Goal: Find specific page/section: Find specific page/section

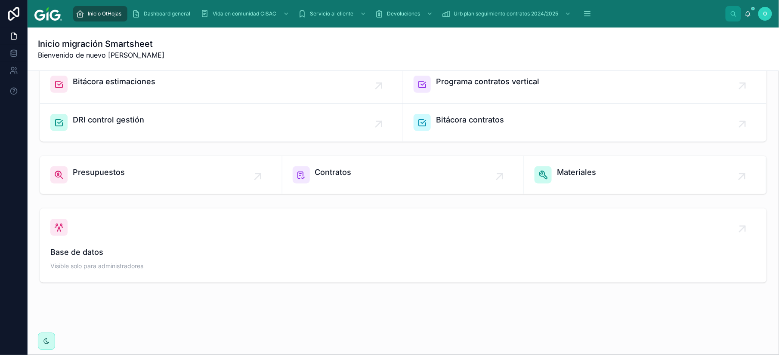
scroll to position [248, 0]
click at [135, 178] on div "Presupuestos" at bounding box center [160, 174] width 221 height 17
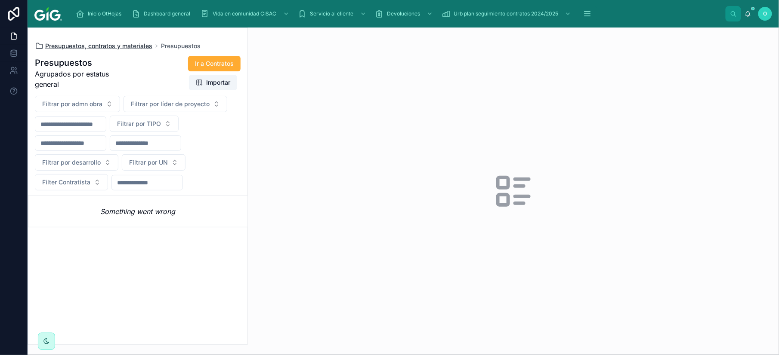
click at [111, 49] on span "Presupuestos, contratos y materiales" at bounding box center [98, 46] width 107 height 9
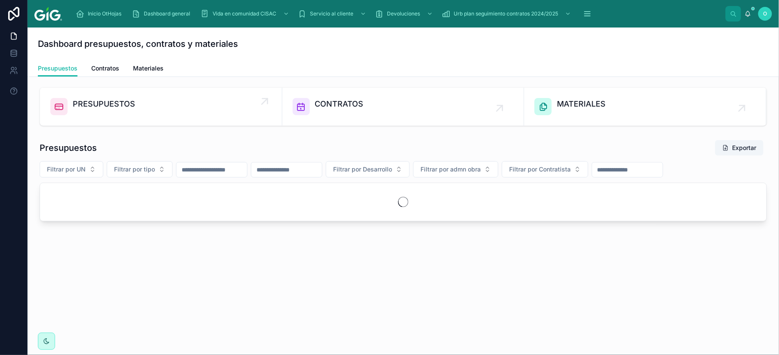
click at [119, 110] on span "PRESUPUESTOS" at bounding box center [104, 104] width 62 height 12
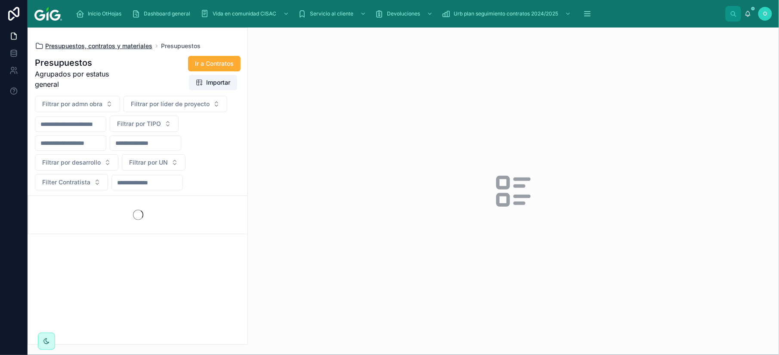
click at [111, 48] on span "Presupuestos, contratos y materiales" at bounding box center [98, 46] width 107 height 9
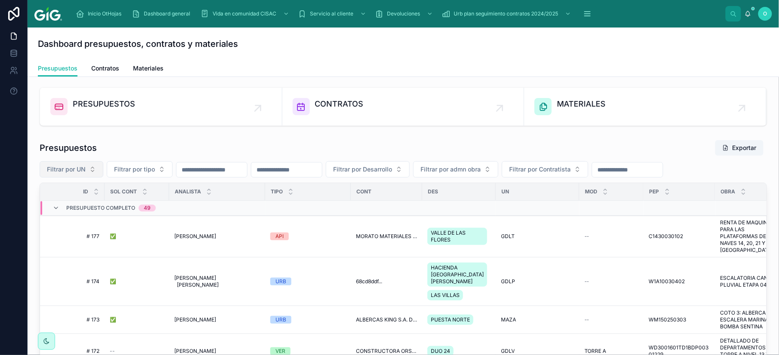
click at [90, 171] on button "Filtrar por UN" at bounding box center [72, 169] width 64 height 16
click at [163, 169] on button "Filtrar por tipo" at bounding box center [140, 169] width 66 height 16
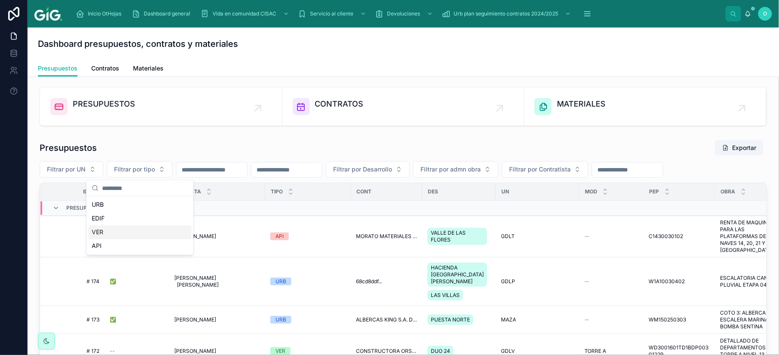
click at [133, 235] on div "VER" at bounding box center [139, 233] width 103 height 14
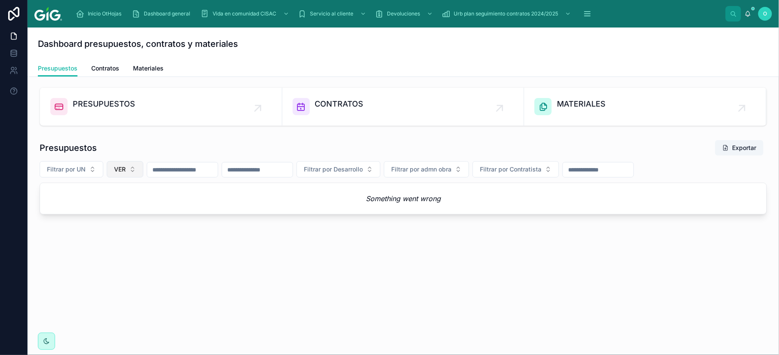
click at [135, 172] on button "VER" at bounding box center [125, 169] width 37 height 16
click at [105, 249] on div "VER" at bounding box center [125, 247] width 103 height 14
click at [105, 253] on div "API" at bounding box center [125, 260] width 103 height 14
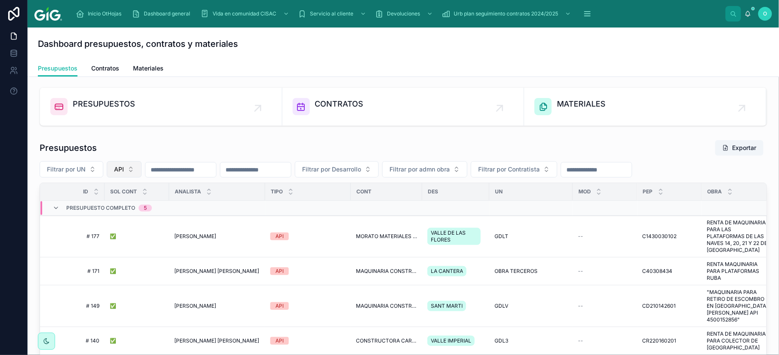
click at [132, 169] on button "API" at bounding box center [124, 169] width 35 height 16
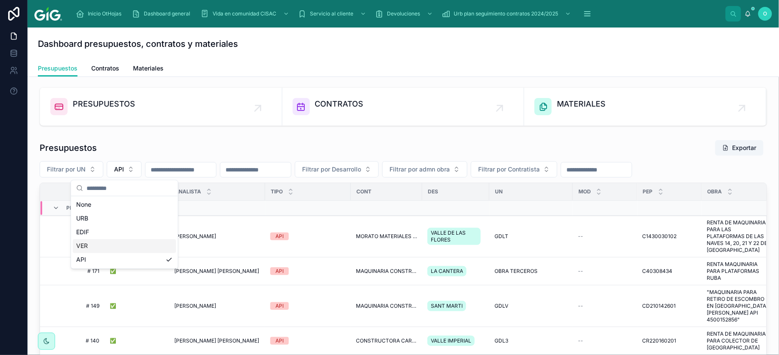
click at [115, 245] on div "VER" at bounding box center [124, 247] width 103 height 14
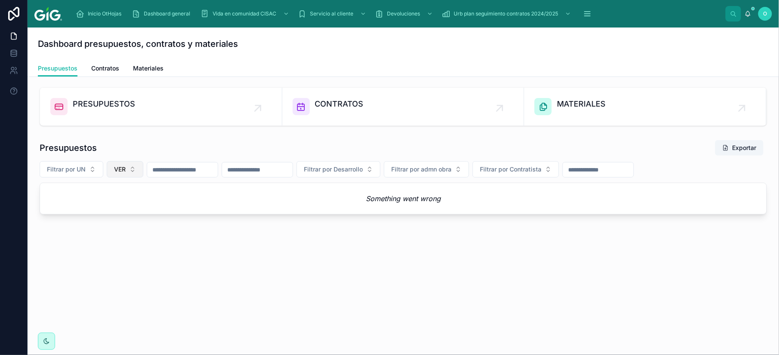
click at [134, 169] on button "VER" at bounding box center [125, 169] width 37 height 16
click at [109, 208] on div "None" at bounding box center [125, 205] width 103 height 14
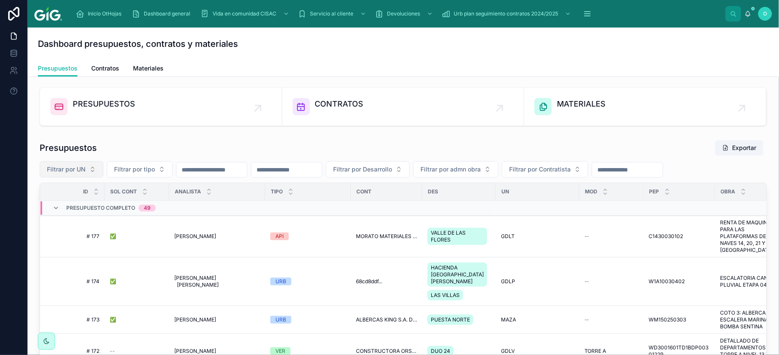
click at [90, 172] on button "Filtrar por UN" at bounding box center [72, 169] width 64 height 16
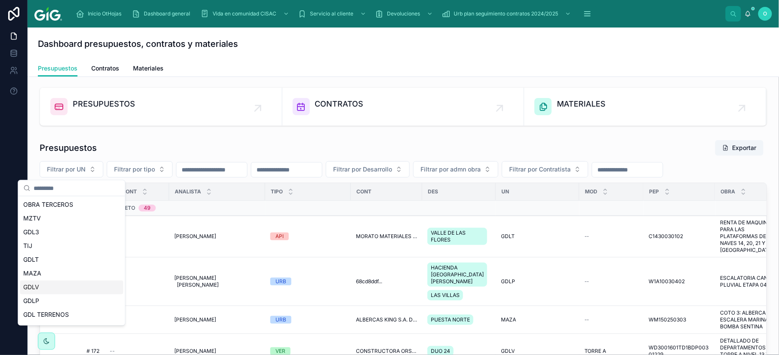
click at [55, 288] on div "GDLV" at bounding box center [71, 288] width 103 height 14
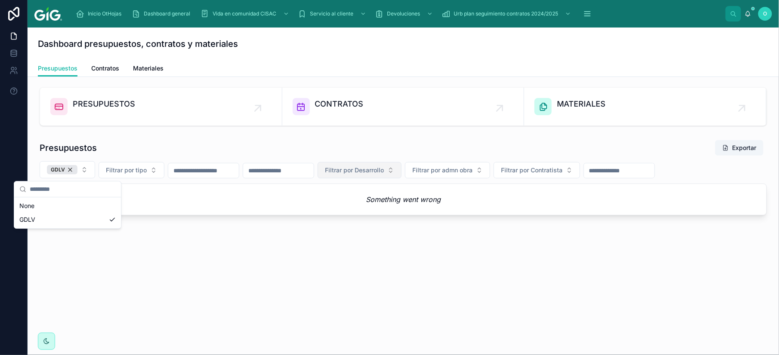
click at [401, 171] on button "Filtrar por Desarrollo" at bounding box center [359, 170] width 84 height 16
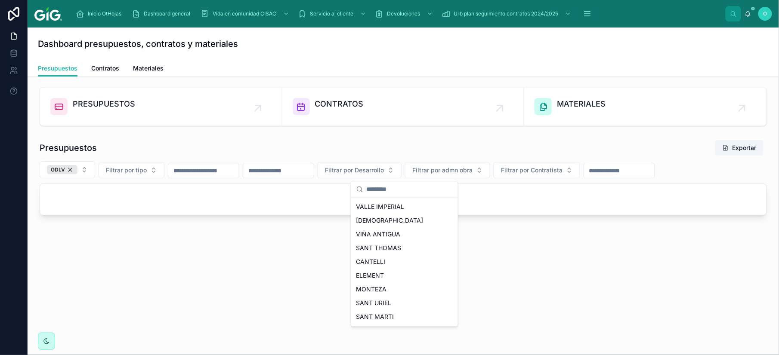
scroll to position [521, 0]
click at [376, 291] on span "SANT URIEL" at bounding box center [373, 290] width 35 height 9
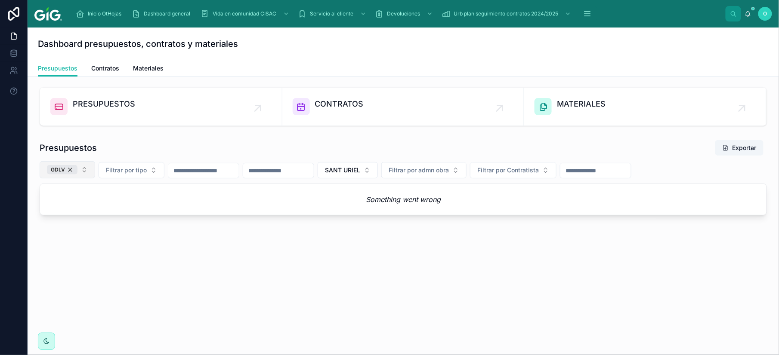
click at [83, 170] on button "GDLV" at bounding box center [67, 169] width 55 height 17
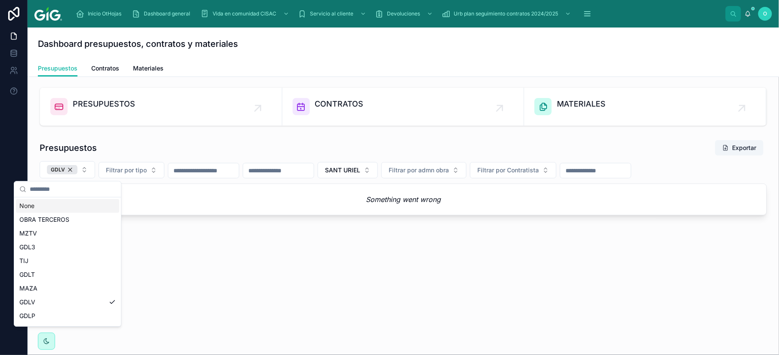
click at [59, 210] on div "None" at bounding box center [67, 206] width 103 height 14
